Goal: Task Accomplishment & Management: Use online tool/utility

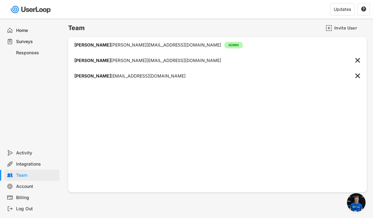
scroll to position [2885, 0]
click at [22, 43] on div "Surveys" at bounding box center [36, 42] width 41 height 6
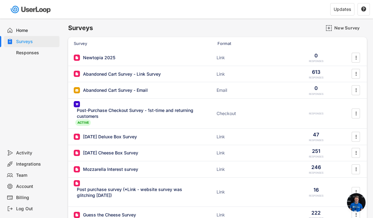
click at [22, 43] on div "Surveys" at bounding box center [36, 42] width 41 height 6
click at [113, 77] on div "Abandoned Cart Survey - Link Survey Link 613 RESPONSES " at bounding box center [217, 74] width 299 height 16
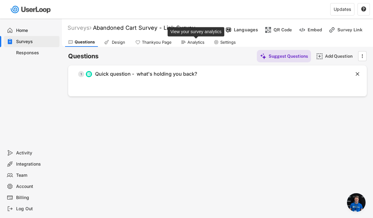
click at [196, 42] on div "Analytics" at bounding box center [196, 42] width 17 height 5
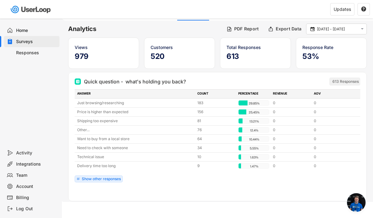
scroll to position [29, 0]
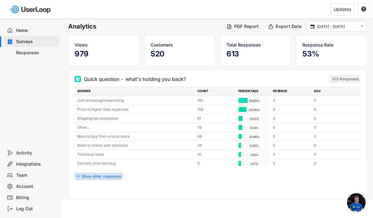
click at [89, 177] on div "Show other responses" at bounding box center [101, 177] width 39 height 4
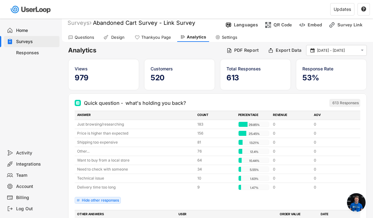
scroll to position [0, 0]
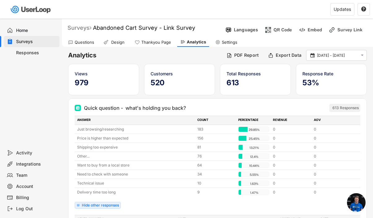
click at [78, 29] on div "Surveys" at bounding box center [80, 27] width 24 height 7
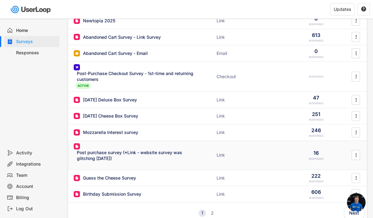
scroll to position [35, 0]
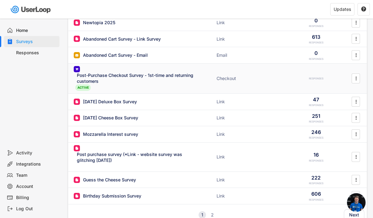
click at [101, 75] on div "Post-Purchase Checkout Survey - 1st-time and returning customers" at bounding box center [137, 78] width 121 height 12
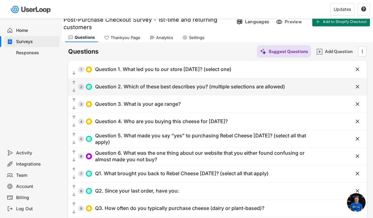
scroll to position [5, 0]
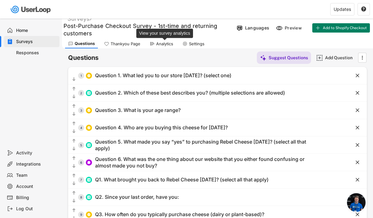
click at [165, 43] on div "Analytics" at bounding box center [164, 43] width 17 height 5
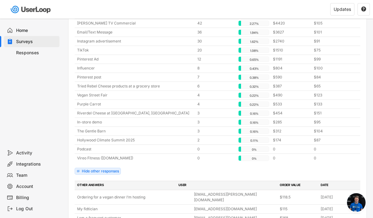
scroll to position [184, 0]
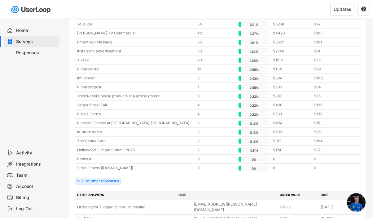
click at [52, 42] on div "Surveys" at bounding box center [36, 42] width 41 height 6
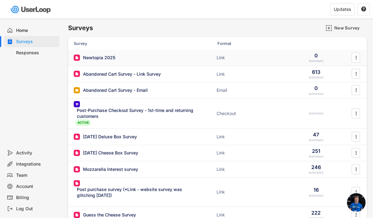
click at [104, 57] on div "Newtopia 2025" at bounding box center [99, 58] width 32 height 6
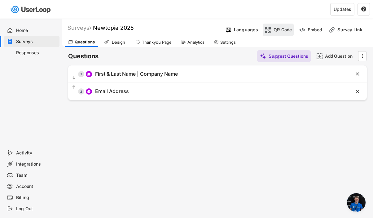
click at [279, 34] on div "QR Code" at bounding box center [283, 30] width 19 height 12
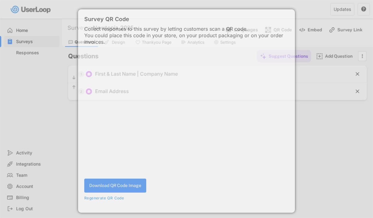
click at [279, 34] on div "Collect responses to this survey by letting customers scan a QR code. You could…" at bounding box center [186, 35] width 205 height 19
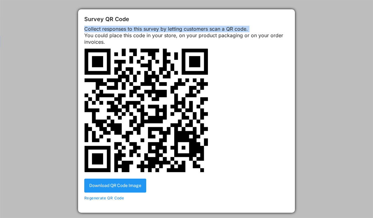
click at [136, 193] on button "Download QR Code Image" at bounding box center [115, 186] width 62 height 14
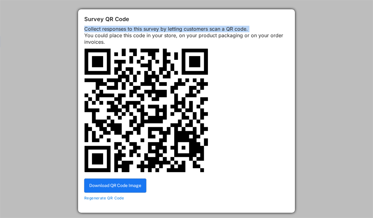
click at [336, 57] on div at bounding box center [186, 109] width 373 height 218
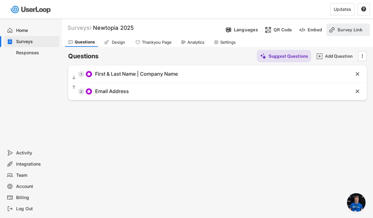
click at [346, 26] on div "Survey Link" at bounding box center [353, 30] width 31 height 12
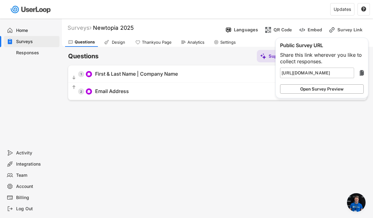
click at [320, 91] on button "Open Survey Preview" at bounding box center [322, 88] width 84 height 9
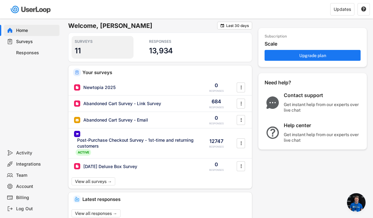
scroll to position [2633, 0]
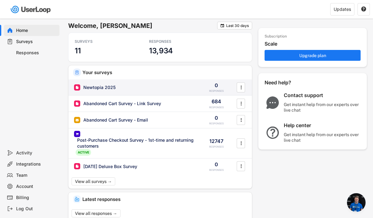
click at [96, 85] on div "Newtopia 2025" at bounding box center [99, 87] width 32 height 6
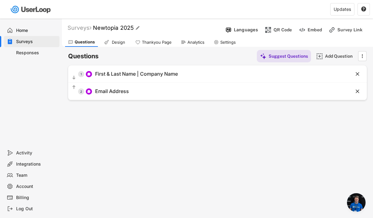
click at [130, 29] on font "Newtopia 2025" at bounding box center [113, 27] width 41 height 7
click at [142, 29] on input "input" at bounding box center [156, 28] width 123 height 11
type input "Newtopia 2025 - B2B"
click at [221, 28] on text "" at bounding box center [221, 28] width 4 height 4
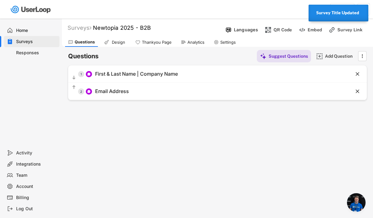
click at [188, 9] on div at bounding box center [97, 9] width 194 height 19
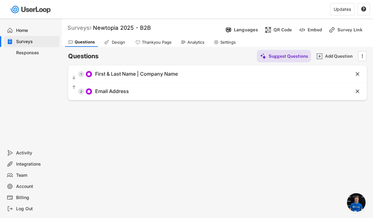
click at [81, 27] on div "Surveys" at bounding box center [80, 27] width 24 height 7
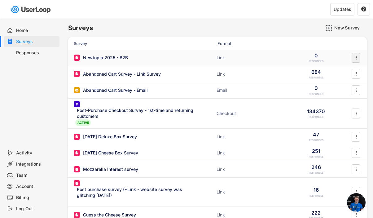
click at [355, 54] on icon "" at bounding box center [356, 57] width 6 height 9
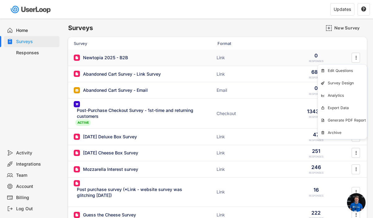
click at [120, 56] on div "Newtopia 2025 - B2B" at bounding box center [105, 58] width 45 height 6
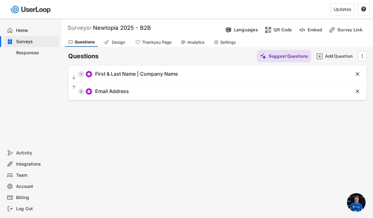
click at [86, 26] on div "Surveys" at bounding box center [80, 27] width 24 height 7
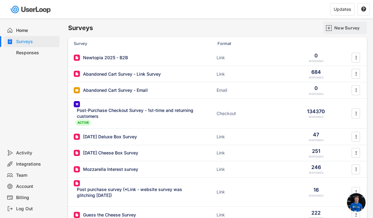
click at [335, 28] on div "New Survey" at bounding box center [350, 28] width 31 height 6
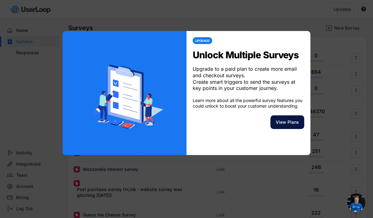
click at [282, 124] on button "View Plans" at bounding box center [288, 122] width 34 height 14
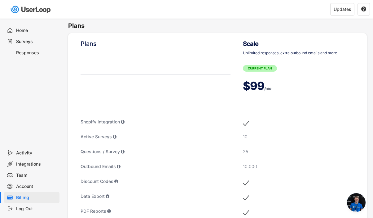
click at [29, 44] on div "Surveys" at bounding box center [36, 42] width 41 height 6
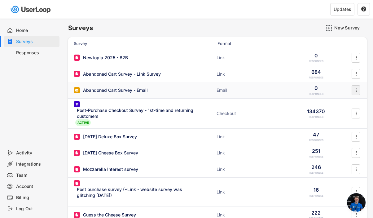
click at [357, 90] on icon "" at bounding box center [356, 90] width 6 height 9
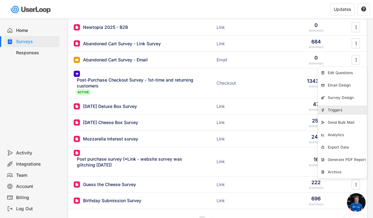
scroll to position [34, 0]
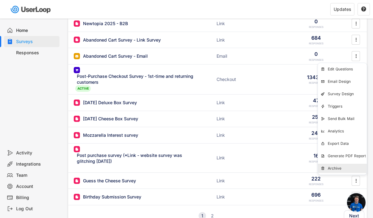
click at [338, 166] on div "Archive" at bounding box center [342, 168] width 49 height 9
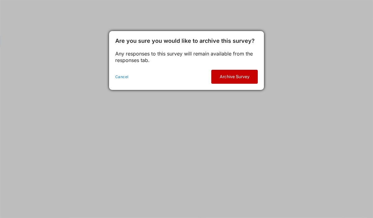
click at [239, 78] on button "Archive Survey" at bounding box center [234, 77] width 47 height 14
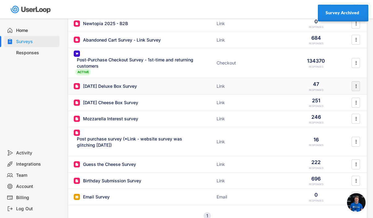
click at [358, 86] on icon "" at bounding box center [356, 86] width 6 height 9
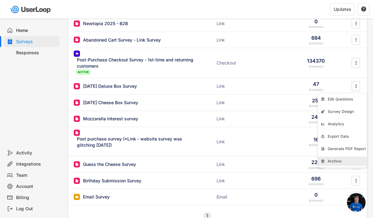
click at [0, 0] on div "Archive" at bounding box center [0, 0] width 0 height 0
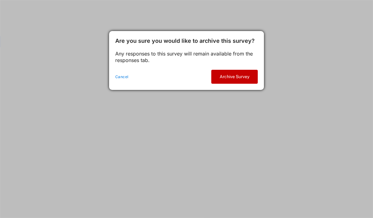
click at [0, 0] on button "Archive Survey" at bounding box center [0, 0] width 0 height 0
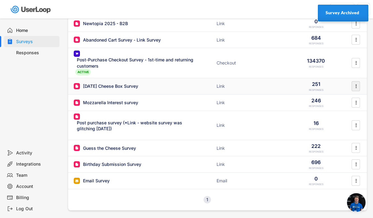
click at [355, 87] on icon "" at bounding box center [356, 86] width 6 height 9
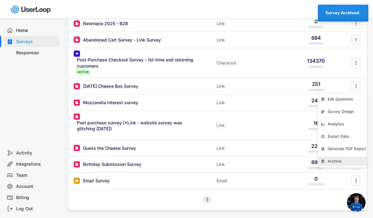
click at [0, 0] on div "Archive" at bounding box center [0, 0] width 0 height 0
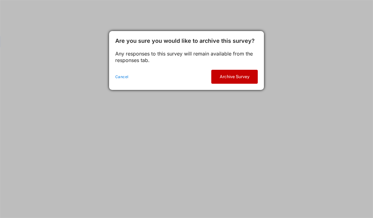
click at [0, 0] on button "Archive Survey" at bounding box center [0, 0] width 0 height 0
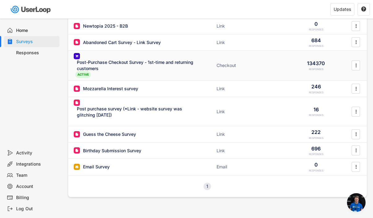
scroll to position [38, 0]
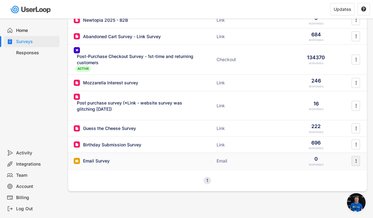
click at [355, 160] on icon "" at bounding box center [356, 160] width 6 height 9
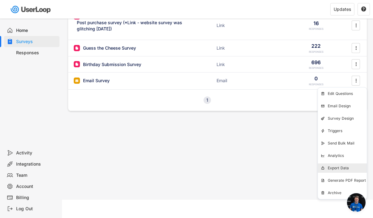
scroll to position [118, 0]
click at [330, 191] on div "Archive" at bounding box center [347, 192] width 39 height 5
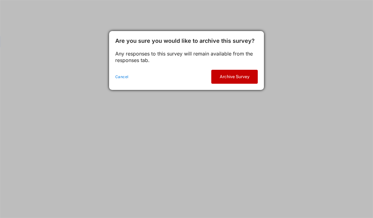
click at [0, 0] on button "Archive Survey" at bounding box center [0, 0] width 0 height 0
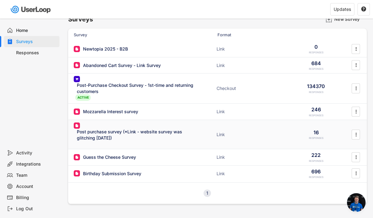
scroll to position [3, 0]
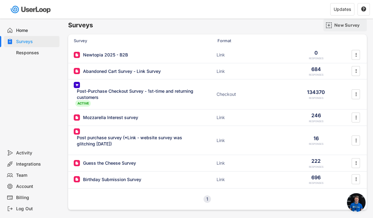
click at [335, 26] on div "New Survey" at bounding box center [350, 25] width 31 height 6
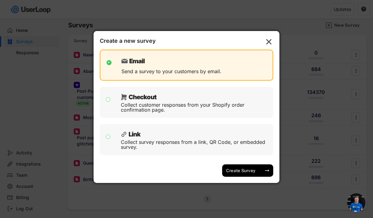
click at [149, 140] on div "Collect survey responses from a link, QR Code, or embedded survey." at bounding box center [195, 145] width 148 height 10
checkbox input "false"
checkbox input "true"
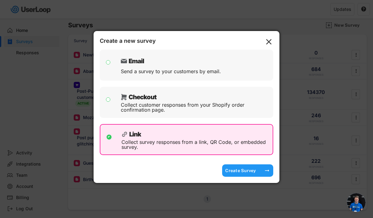
click at [236, 172] on div "Create Survey" at bounding box center [240, 171] width 31 height 6
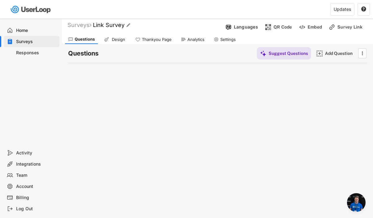
click at [112, 24] on font "Link Survey" at bounding box center [109, 25] width 32 height 7
click at [112, 24] on input "input" at bounding box center [156, 25] width 123 height 11
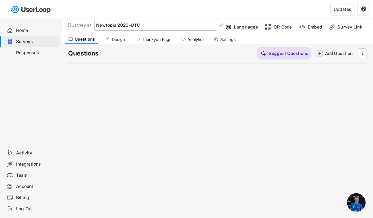
type input "Newtopia 2025 - DTC"
click at [201, 82] on div "Surveys Link Survey   Languages QR Code Embed Survey Link Questions Design Th…" at bounding box center [217, 165] width 311 height 299
click at [222, 24] on text "" at bounding box center [221, 25] width 4 height 4
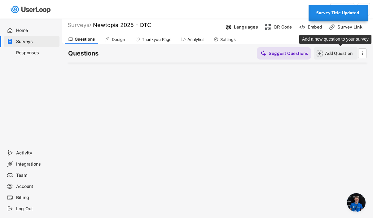
click at [327, 56] on div "Add Question" at bounding box center [340, 53] width 31 height 12
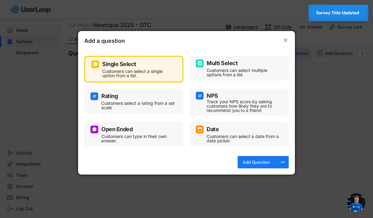
click at [123, 133] on div "Open Ended Customers can type in their own answer." at bounding box center [134, 134] width 87 height 19
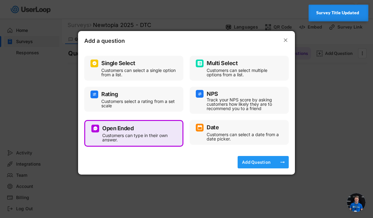
click at [253, 165] on div "Add Question" at bounding box center [256, 162] width 31 height 12
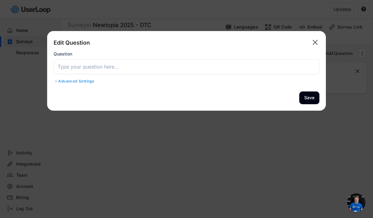
click at [125, 66] on input "input" at bounding box center [187, 66] width 266 height 15
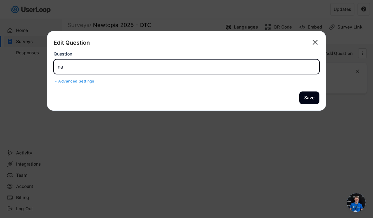
type input "n"
type input "F"
type input "Full Name"
click at [312, 98] on button "Save" at bounding box center [310, 97] width 20 height 13
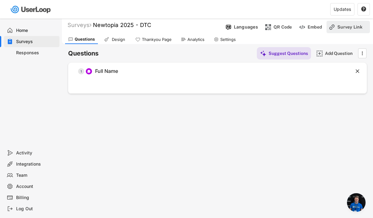
click at [345, 29] on div "Survey Link" at bounding box center [353, 27] width 31 height 6
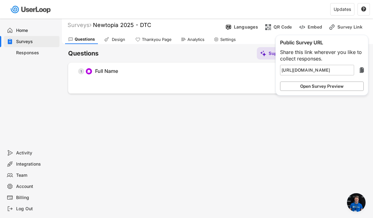
click at [324, 90] on button "Open Survey Preview" at bounding box center [322, 86] width 84 height 9
click at [249, 144] on div "Surveys Newtopia 2025 - DTC   Languages QR Code Embed Survey Link Questions D…" at bounding box center [217, 165] width 311 height 299
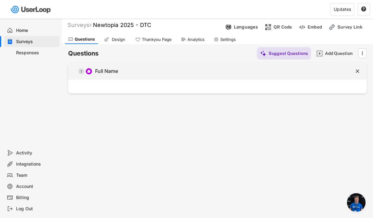
click at [140, 73] on div "  1 Full Name" at bounding box center [202, 71] width 268 height 14
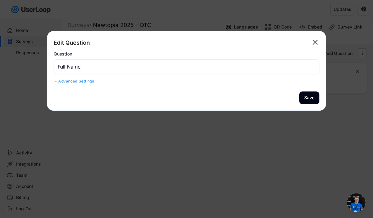
click at [126, 69] on input "input" at bounding box center [187, 66] width 266 height 15
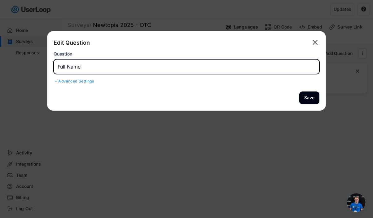
click at [126, 69] on input "input" at bounding box center [187, 66] width 266 height 15
click at [66, 79] on div "Advanced Settings" at bounding box center [187, 81] width 266 height 5
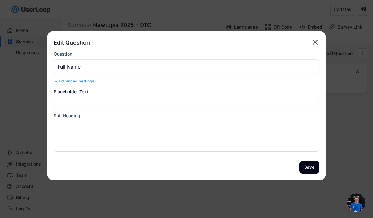
click at [89, 65] on input "input" at bounding box center [187, 66] width 266 height 15
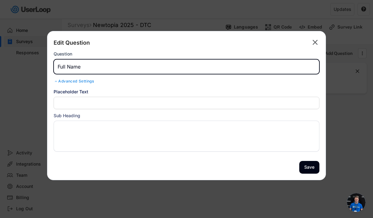
click at [89, 65] on input "input" at bounding box center [187, 66] width 266 height 15
type input "H"
type input "Where would you like to see Rebel Cheese products?"
click at [91, 134] on textarea at bounding box center [187, 136] width 266 height 31
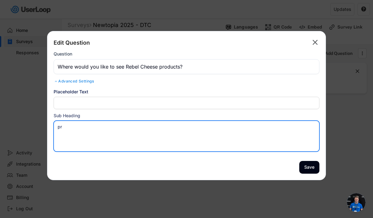
type textarea "p"
type textarea "Provide your"
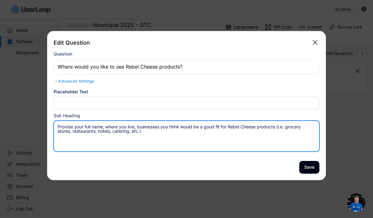
type textarea "Provide your full name, where you live, businesses you think would be a good fi…"
click at [213, 104] on input "input" at bounding box center [187, 103] width 266 height 12
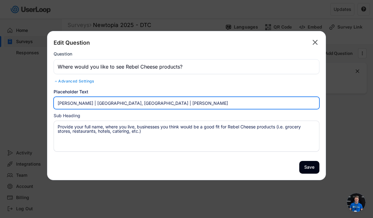
type input "[PERSON_NAME] | [GEOGRAPHIC_DATA], [GEOGRAPHIC_DATA] | Leevers"
click at [309, 167] on button "Save" at bounding box center [310, 167] width 20 height 13
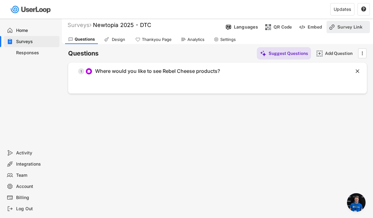
click at [344, 27] on div "Survey Link" at bounding box center [353, 27] width 31 height 6
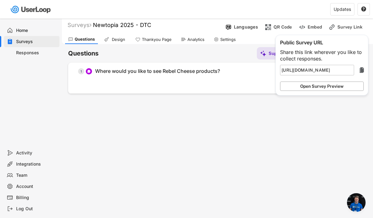
click at [314, 89] on button "Open Survey Preview" at bounding box center [322, 86] width 84 height 9
